Goal: Task Accomplishment & Management: Complete application form

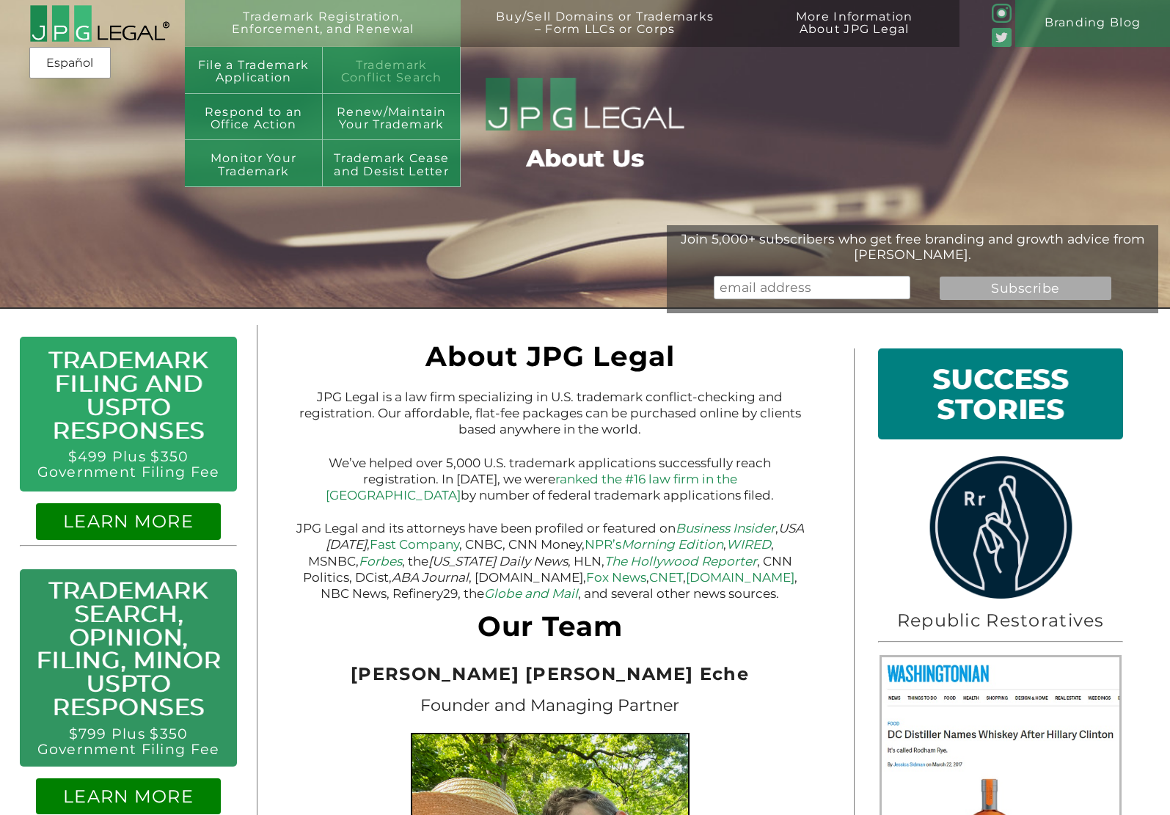
click at [410, 67] on link "Trademark Conflict Search" at bounding box center [392, 70] width 138 height 47
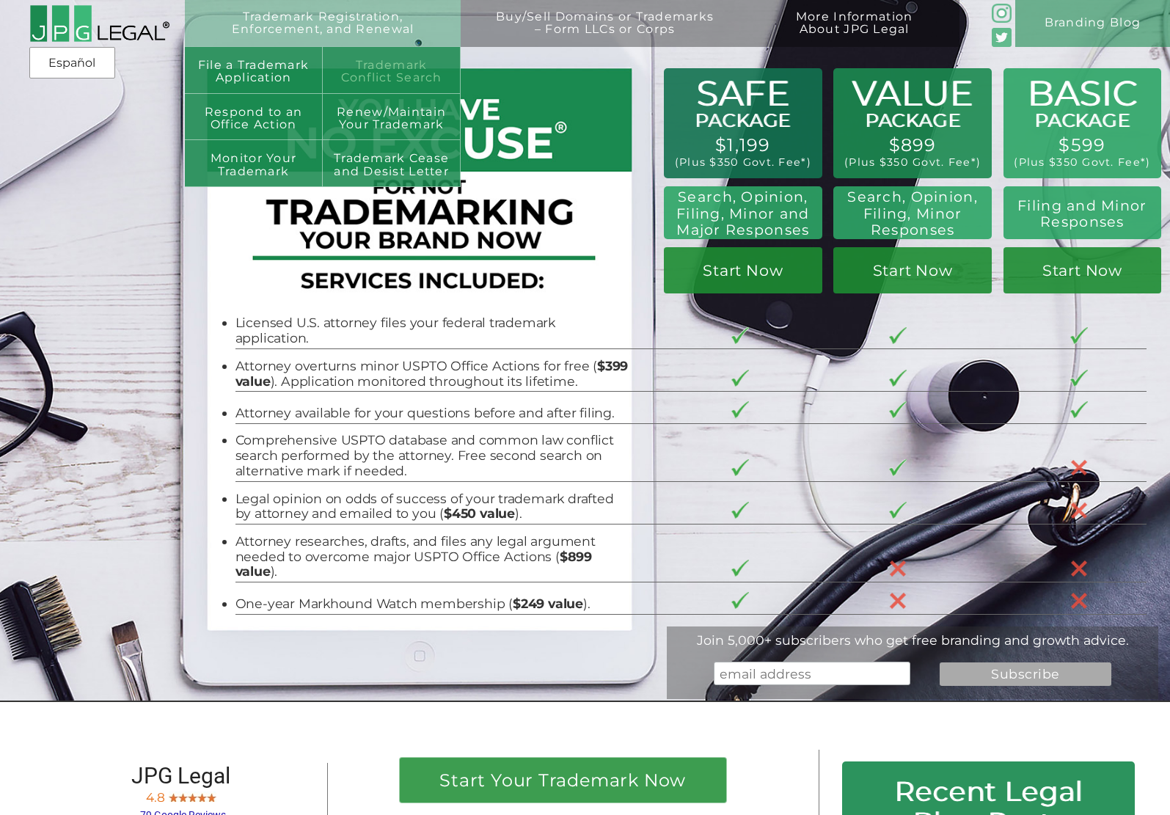
click at [366, 81] on link "Trademark Conflict Search" at bounding box center [392, 70] width 138 height 47
click at [262, 64] on link "File a Trademark Application" at bounding box center [254, 70] width 138 height 47
